Goal: Task Accomplishment & Management: Manage account settings

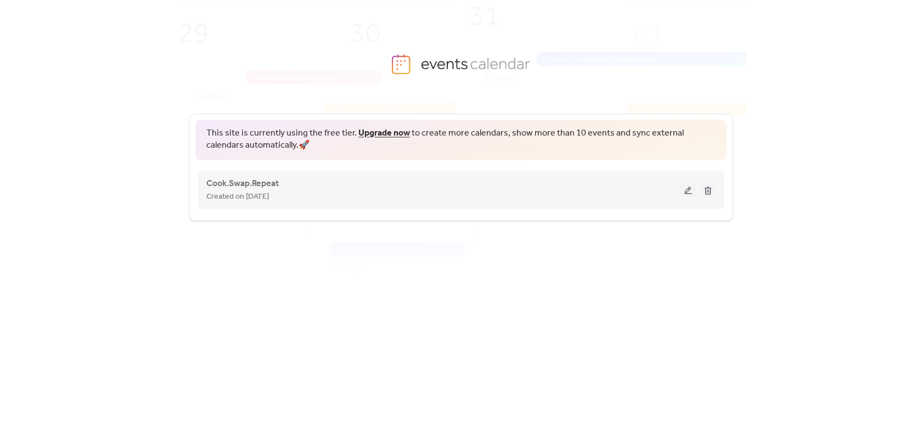
click at [687, 195] on button at bounding box center [688, 190] width 15 height 16
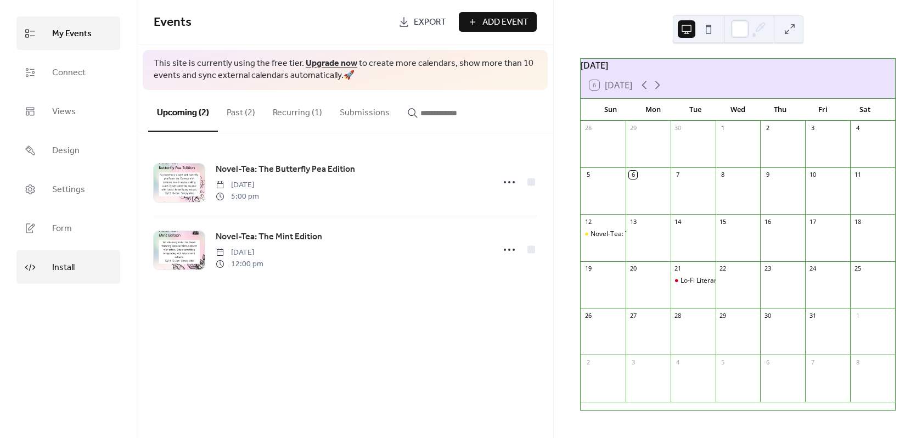
click at [72, 261] on span "Install" at bounding box center [63, 267] width 23 height 17
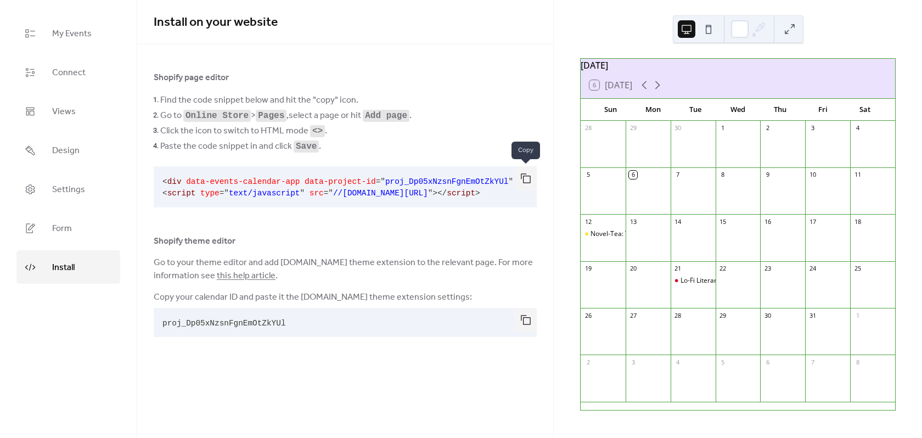
click at [525, 181] on button "button" at bounding box center [526, 178] width 22 height 24
click at [65, 46] on link "My Events" at bounding box center [68, 32] width 104 height 33
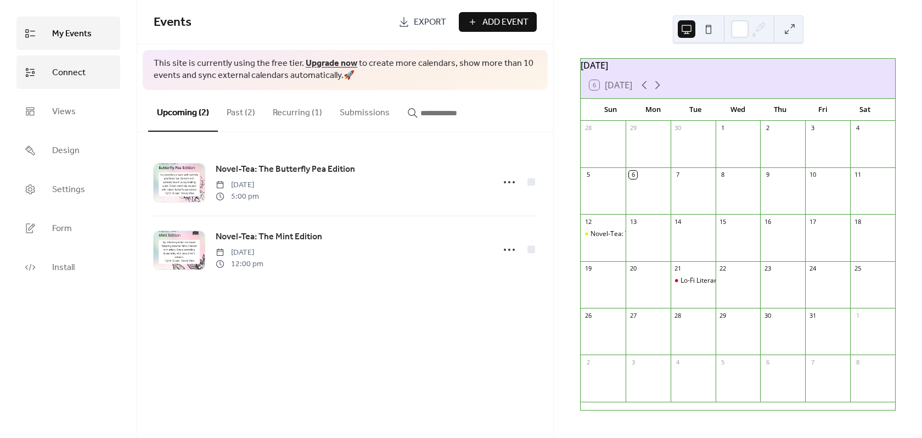
click at [80, 75] on span "Connect" at bounding box center [68, 72] width 33 height 17
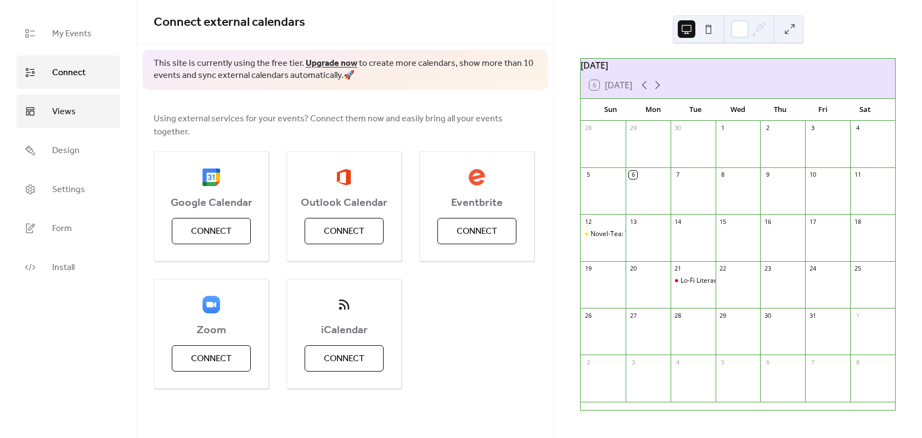
click at [69, 107] on span "Views" at bounding box center [64, 111] width 24 height 17
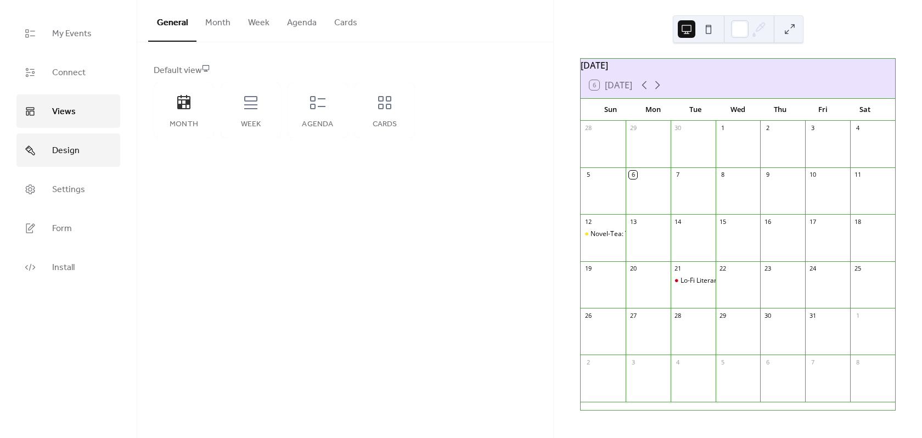
click at [77, 152] on span "Design" at bounding box center [65, 150] width 27 height 17
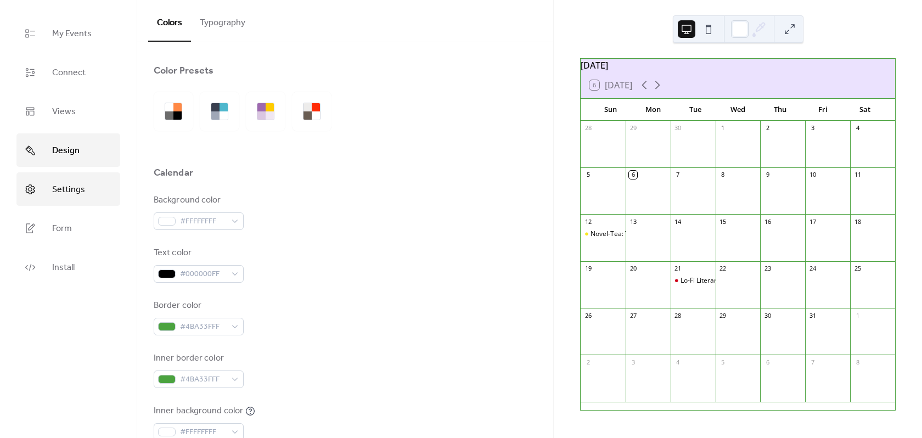
click at [72, 191] on span "Settings" at bounding box center [68, 189] width 33 height 17
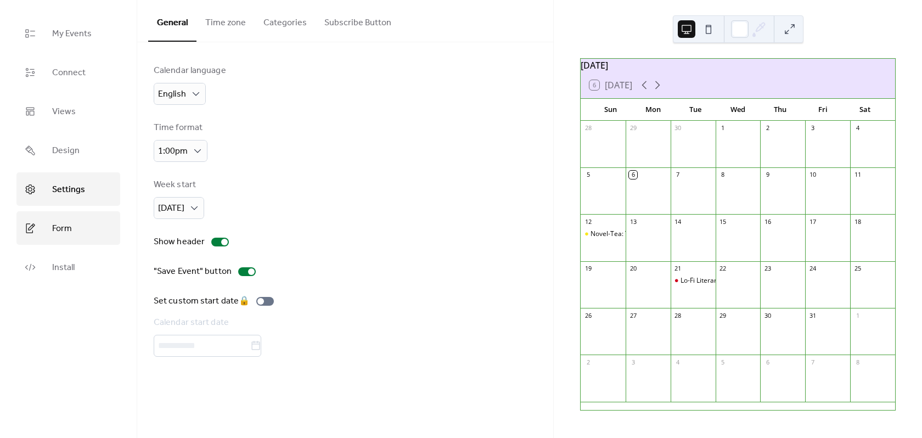
click at [64, 222] on span "Form" at bounding box center [62, 228] width 20 height 17
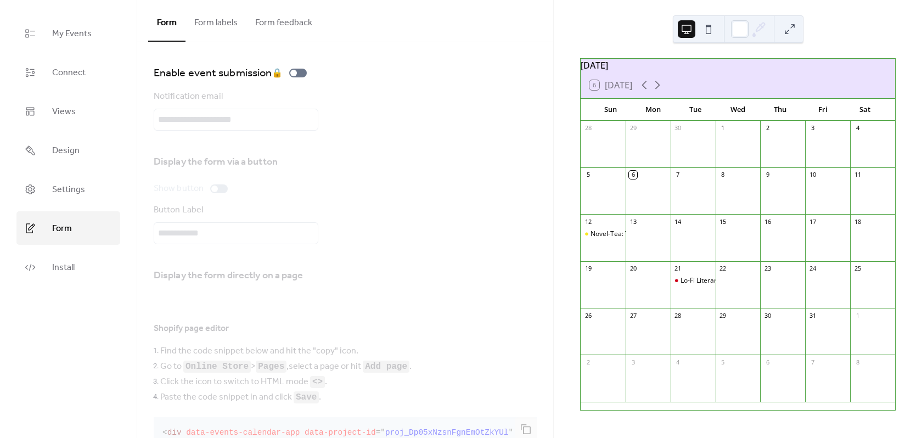
click at [65, 249] on ul "My Events Connect Views Design Settings Form Install" at bounding box center [68, 149] width 104 height 267
click at [74, 256] on link "Install" at bounding box center [68, 266] width 104 height 33
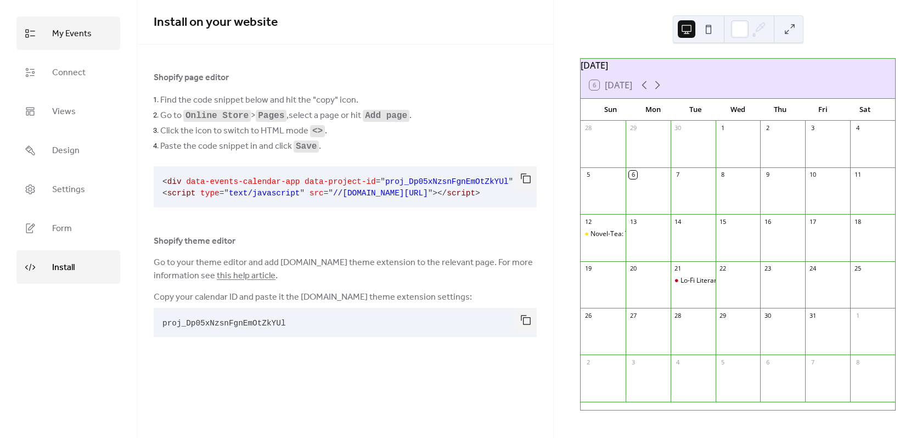
click at [81, 33] on span "My Events" at bounding box center [72, 33] width 40 height 17
